Goal: Communication & Community: Share content

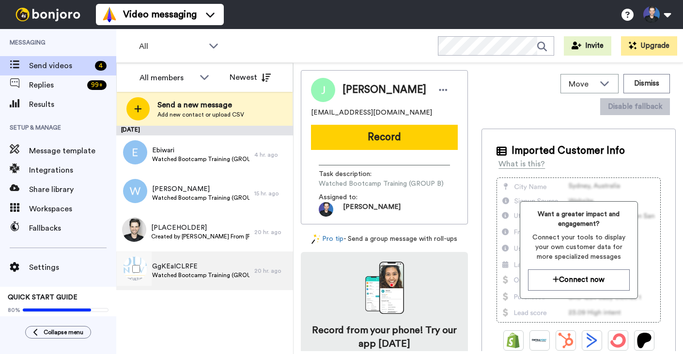
click at [226, 282] on div "GgKEaICLRFE Watched Bootcamp Training (GROUP A)" at bounding box center [185, 271] width 138 height 39
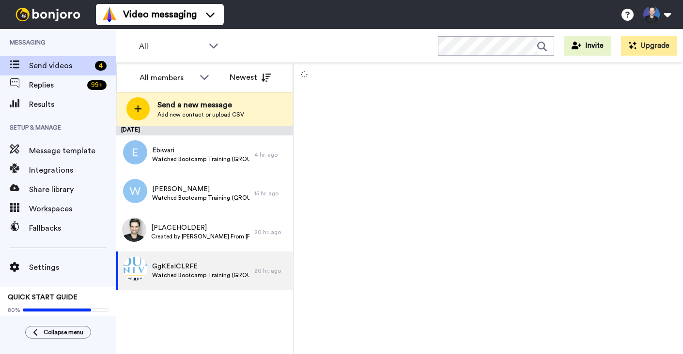
click at [182, 327] on div "October 10 Ebiwari Watched Bootcamp Training (GROUP A) 4 hr. ago William Milinc…" at bounding box center [204, 240] width 177 height 229
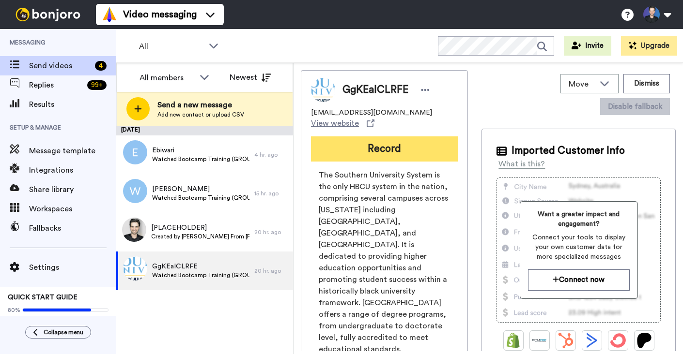
click at [401, 145] on button "Record" at bounding box center [384, 149] width 147 height 25
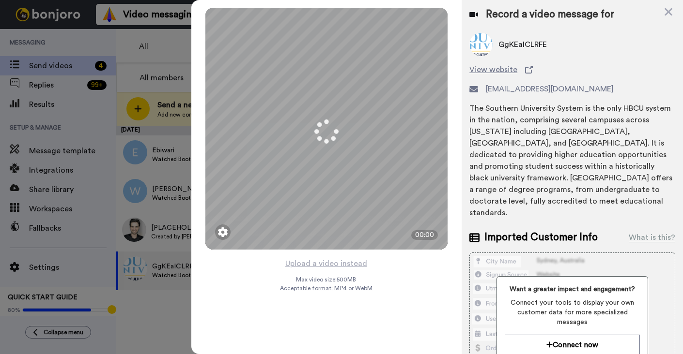
click at [395, 270] on div "Mirrored Redo 3 00:00 Upload a video instead Max video size: 500 MB Acceptable …" at bounding box center [326, 177] width 270 height 354
click at [364, 267] on button "Upload a video instead" at bounding box center [326, 264] width 88 height 13
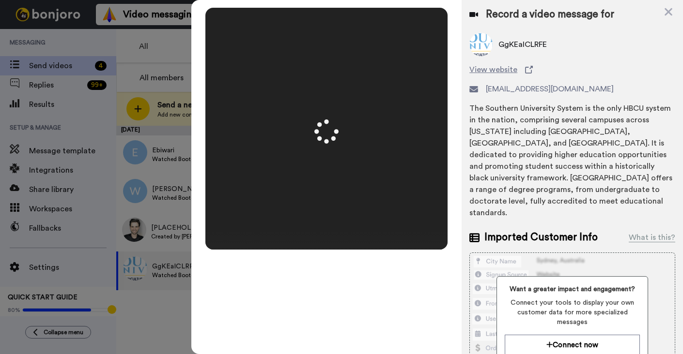
click at [403, 184] on video at bounding box center [326, 128] width 242 height 121
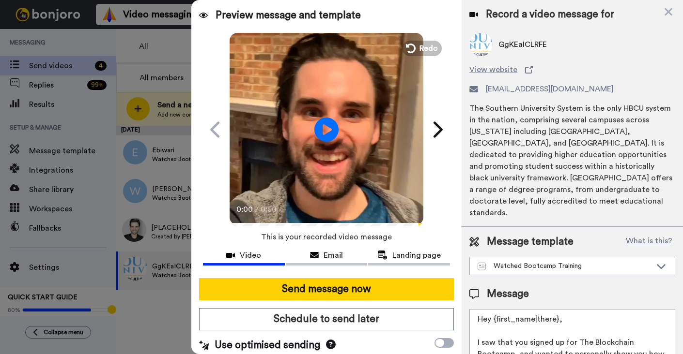
click at [403, 184] on video at bounding box center [327, 128] width 194 height 194
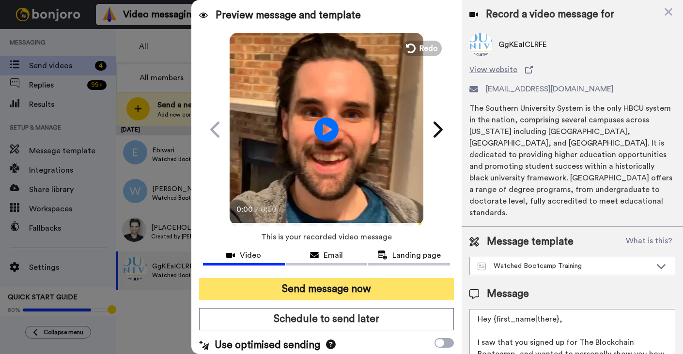
click at [388, 296] on button "Send message now" at bounding box center [326, 289] width 255 height 22
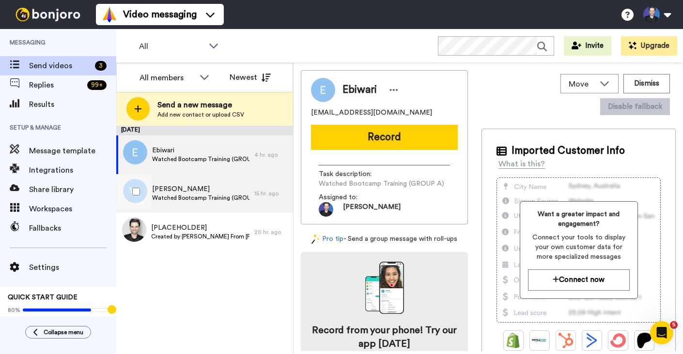
click at [261, 195] on div "15 hr. ago" at bounding box center [271, 194] width 34 height 8
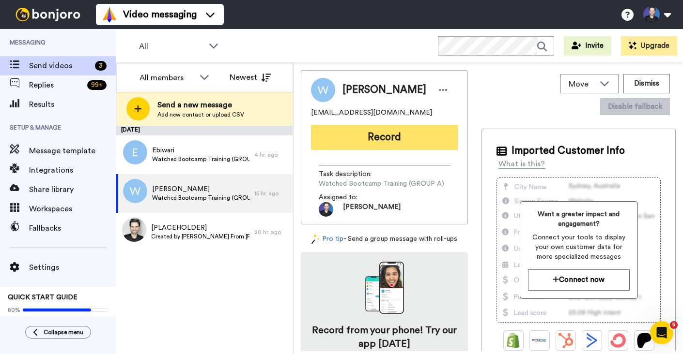
click at [414, 133] on button "Record" at bounding box center [384, 137] width 147 height 25
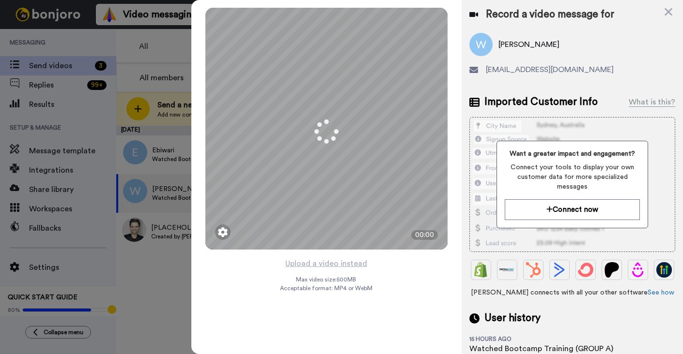
click at [392, 270] on div "Mirrored Redo 3 00:00 Upload a video instead Max video size: 500 MB Acceptable …" at bounding box center [326, 177] width 270 height 354
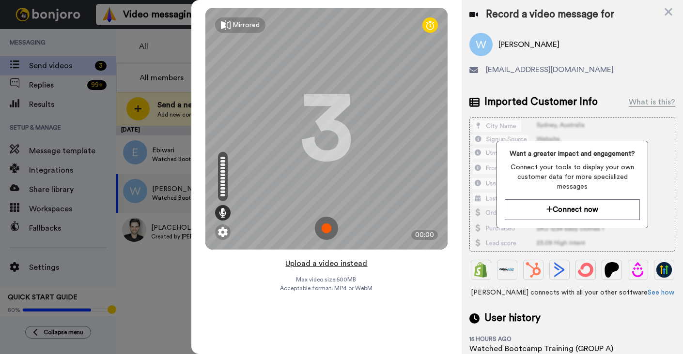
click at [350, 266] on button "Upload a video instead" at bounding box center [326, 264] width 88 height 13
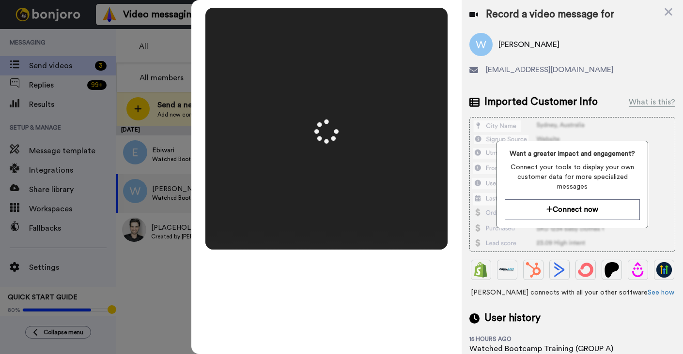
click at [412, 189] on video at bounding box center [326, 128] width 242 height 121
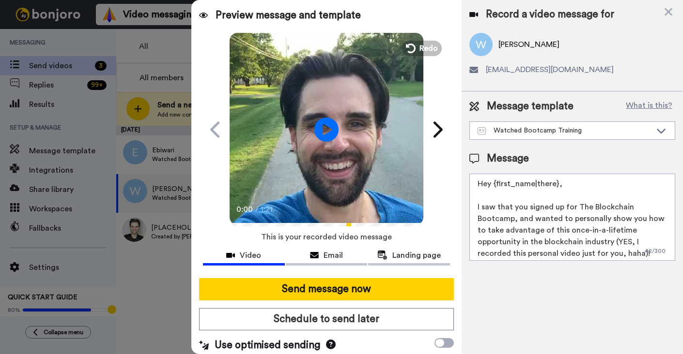
click at [375, 186] on video at bounding box center [327, 128] width 194 height 194
click at [367, 184] on video at bounding box center [327, 128] width 194 height 194
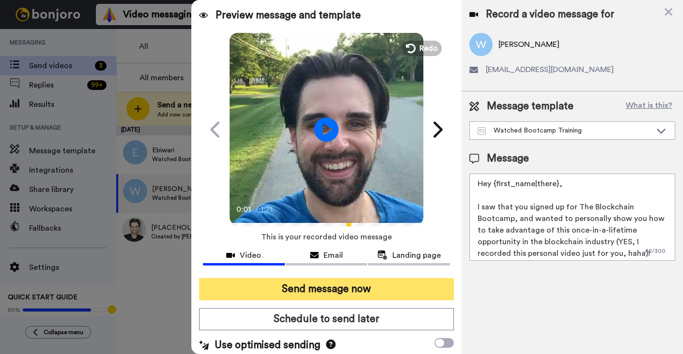
click at [377, 284] on button "Send message now" at bounding box center [326, 289] width 255 height 22
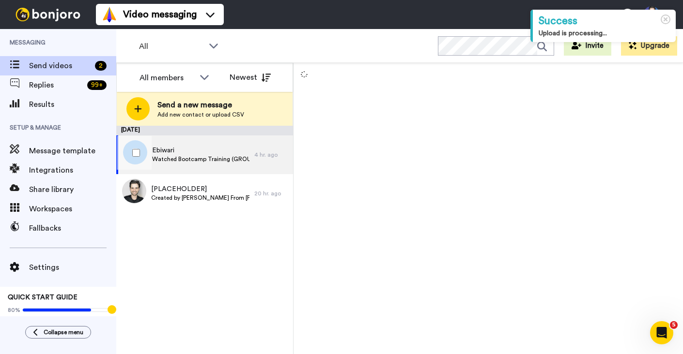
click at [276, 154] on div "4 hr. ago" at bounding box center [271, 155] width 34 height 8
click at [260, 273] on div "[DATE] Ebiwari Watched Bootcamp Training (GROUP A) 4 hr. ago [PLACEHOLDER] Crea…" at bounding box center [204, 240] width 177 height 229
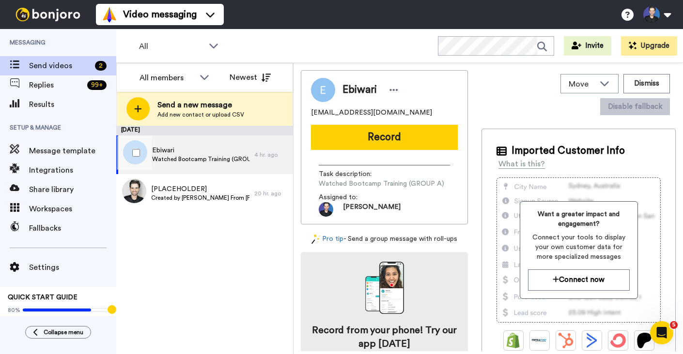
click at [231, 151] on span "Ebiwari" at bounding box center [200, 151] width 97 height 10
click at [243, 226] on div "[DATE] Ebiwari Watched Bootcamp Training (GROUP A) 4 hr. ago [PLACEHOLDER] Crea…" at bounding box center [204, 240] width 177 height 229
click at [374, 153] on div "Ebiwari [EMAIL_ADDRESS][DOMAIN_NAME] Record Task description : Watched Bootcamp…" at bounding box center [384, 147] width 167 height 154
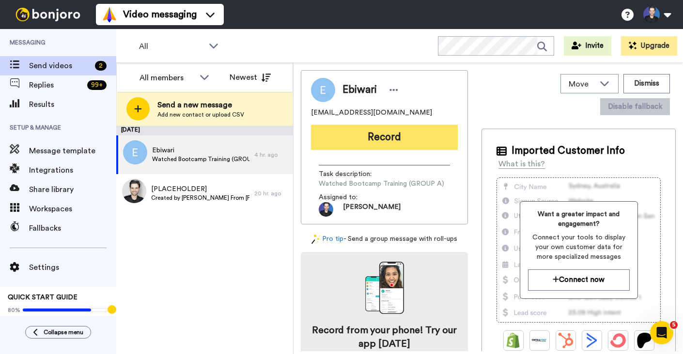
click at [369, 140] on button "Record" at bounding box center [384, 137] width 147 height 25
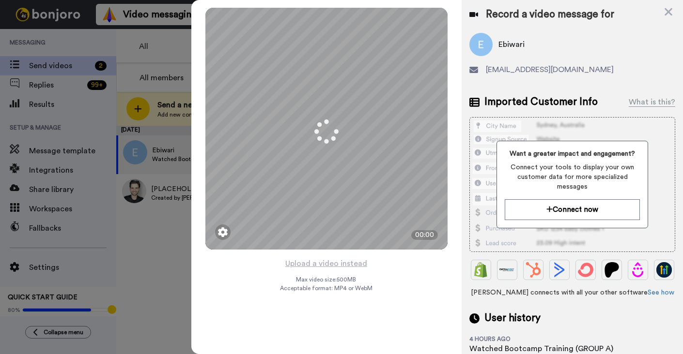
click at [375, 291] on div "Mirrored Redo 3 00:00 Upload a video instead Max video size: 500 MB Acceptable …" at bounding box center [326, 177] width 270 height 354
click at [357, 264] on button "Upload a video instead" at bounding box center [326, 264] width 88 height 13
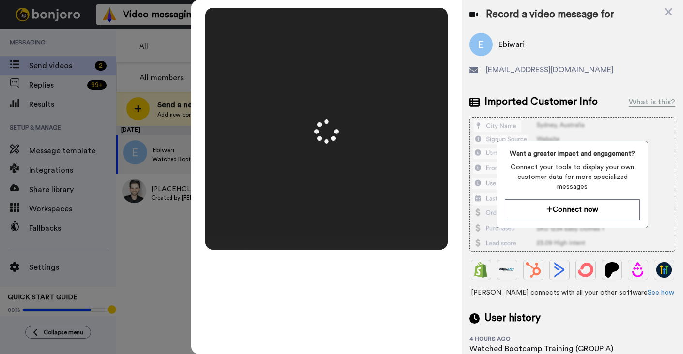
click at [394, 189] on video at bounding box center [326, 128] width 242 height 121
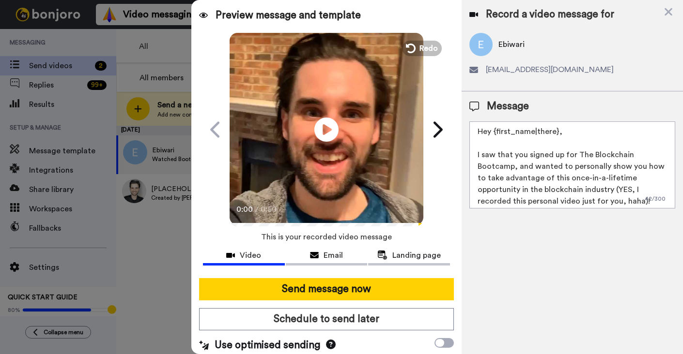
click at [364, 179] on video at bounding box center [327, 128] width 194 height 194
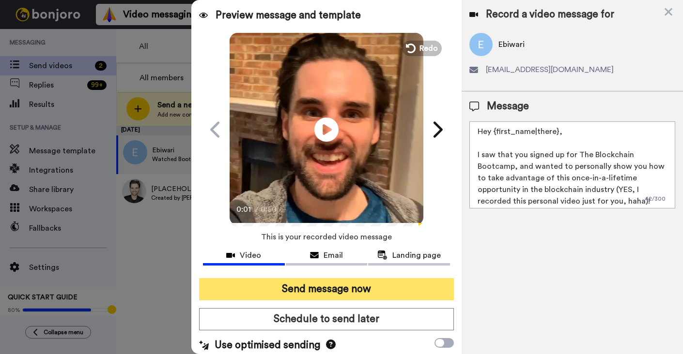
click at [380, 287] on button "Send message now" at bounding box center [326, 289] width 255 height 22
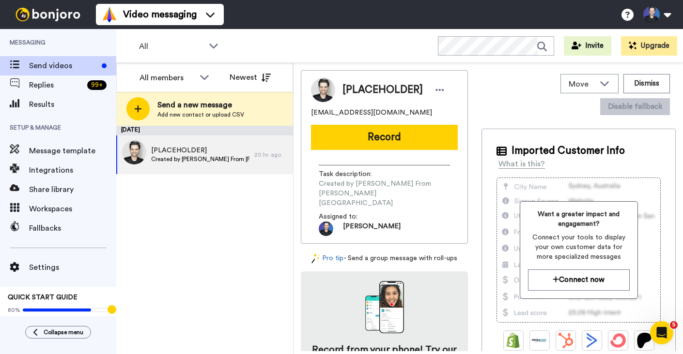
click at [202, 260] on div "October 10 [PLACEHOLDER] Created by Gregory From Dapp University 20 hr. ago" at bounding box center [204, 240] width 177 height 229
